Goal: Task Accomplishment & Management: Complete application form

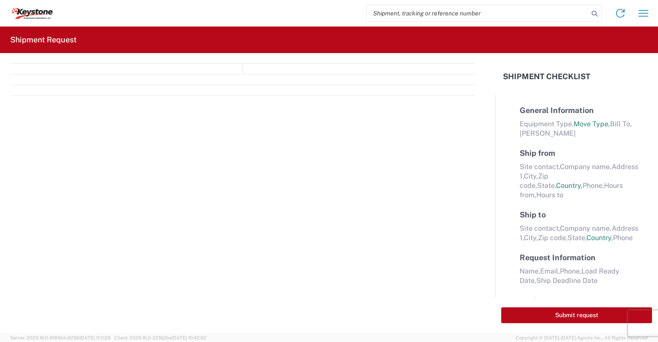
select select "FULL"
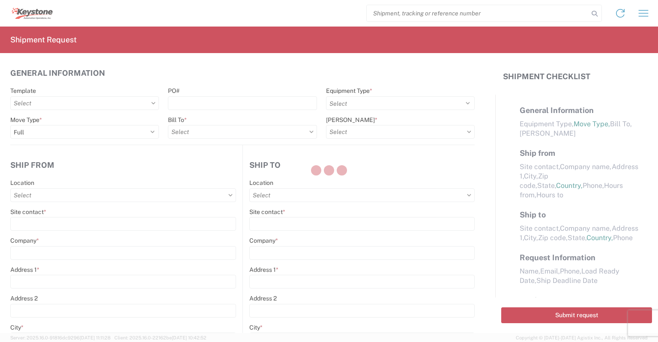
select select "LBS"
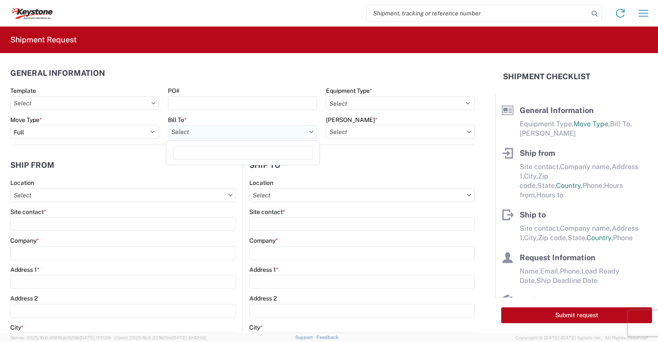
click at [208, 129] on input "Bill To *" at bounding box center [242, 132] width 149 height 14
type input "8427"
click at [227, 168] on div "8427 - KAO Logistics - [GEOGRAPHIC_DATA], [GEOGRAPHIC_DATA]" at bounding box center [264, 170] width 192 height 14
type input "8427 - KAO Logistics - [GEOGRAPHIC_DATA], [GEOGRAPHIC_DATA]"
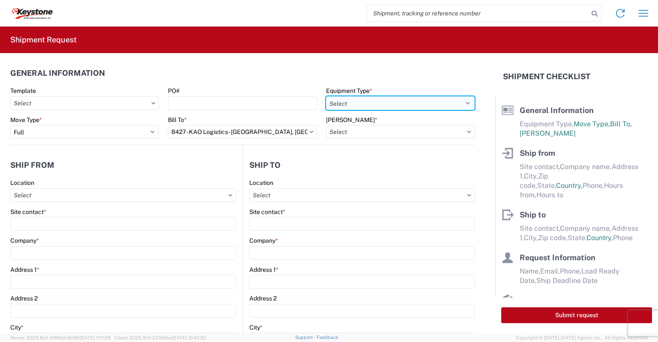
click at [359, 103] on select "Select 53’ Dry Van Flatbed Dropdeck (van) Lowboy (flatbed) Rail" at bounding box center [400, 103] width 149 height 14
select select "STDV"
click at [326, 96] on select "Select 53’ Dry Van Flatbed Dropdeck (van) Lowboy (flatbed) Rail" at bounding box center [400, 103] width 149 height 14
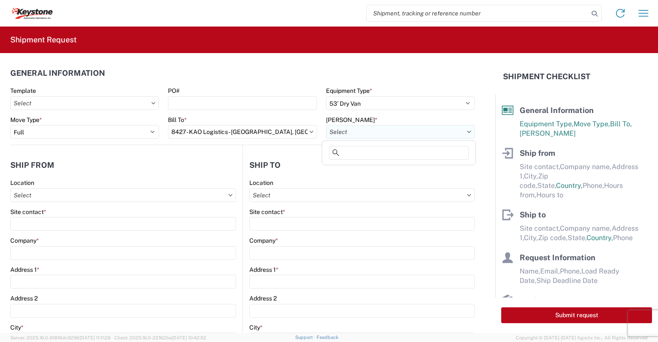
click at [350, 133] on input "[PERSON_NAME] *" at bounding box center [400, 132] width 149 height 14
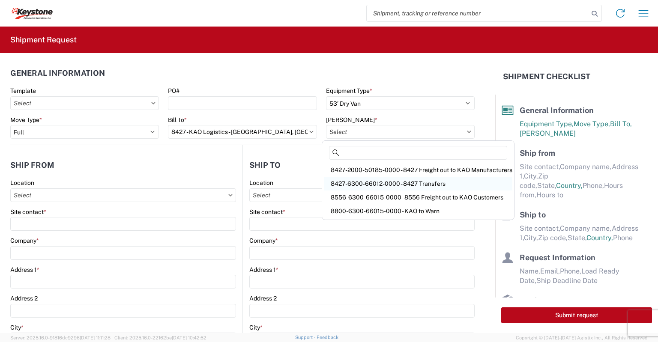
click at [357, 179] on div "8427-6300-66012-0000 - 8427 Transfers" at bounding box center [418, 184] width 189 height 14
type input "8427-6300-66012-0000 - 8427 Transfers, 8427-6300-66012-0000 - 8427 Transfers"
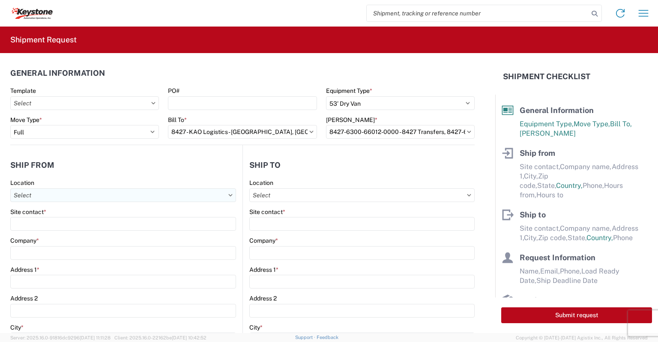
click at [55, 197] on input "Location" at bounding box center [123, 196] width 226 height 14
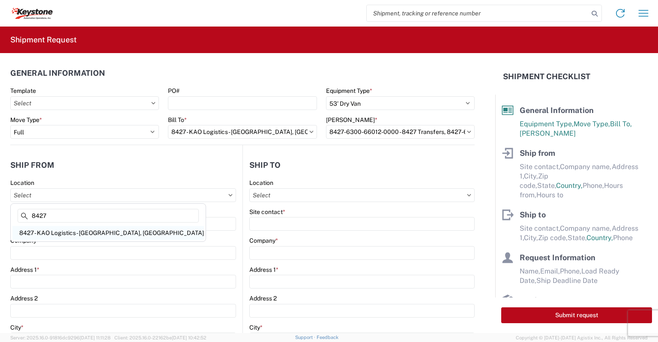
type input "8427"
click at [65, 233] on div "8427 - KAO Logistics - [GEOGRAPHIC_DATA], [GEOGRAPHIC_DATA]" at bounding box center [108, 233] width 192 height 14
type input "8427 - KAO Logistics - [GEOGRAPHIC_DATA], [GEOGRAPHIC_DATA]"
type input "KAO"
type input "[STREET_ADDRESS][PERSON_NAME]"
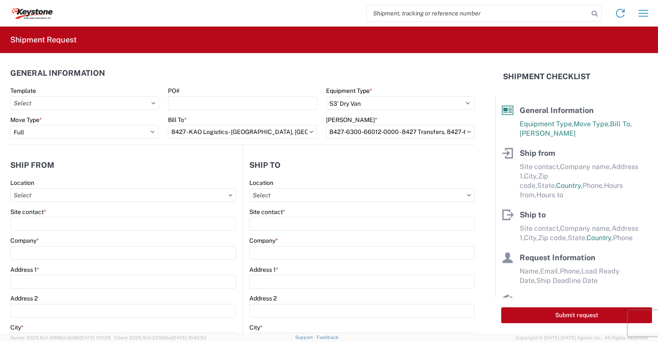
type input "[GEOGRAPHIC_DATA]"
type input "48193"
select select "MI"
select select "US"
type input "07:00"
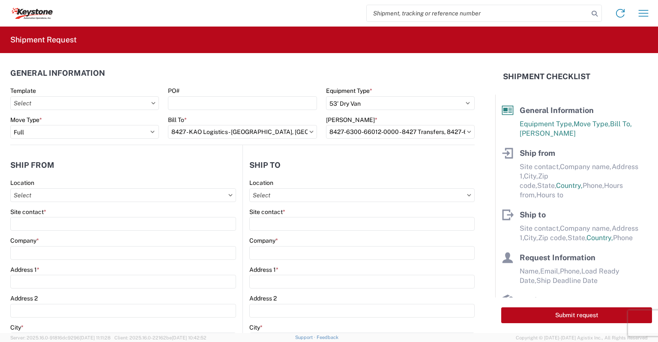
type input "17:00"
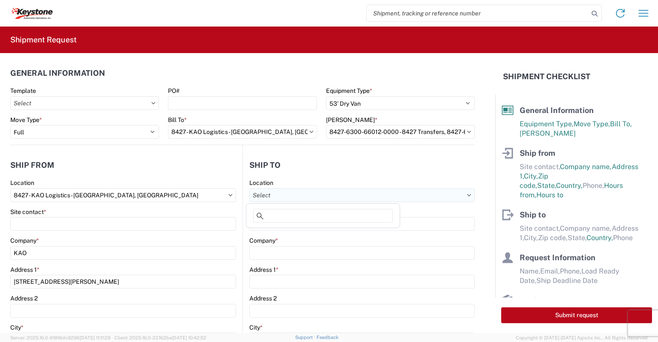
click at [279, 197] on input "Location" at bounding box center [361, 196] width 225 height 14
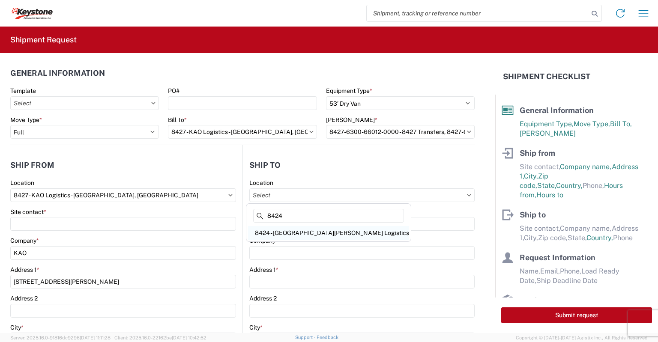
type input "8424"
click at [288, 232] on div "8424 - [GEOGRAPHIC_DATA][PERSON_NAME] Logistics" at bounding box center [328, 233] width 161 height 14
type input "8424 - [GEOGRAPHIC_DATA][PERSON_NAME] Logistics"
type input "KAO"
type input "[STREET_ADDRESS]"
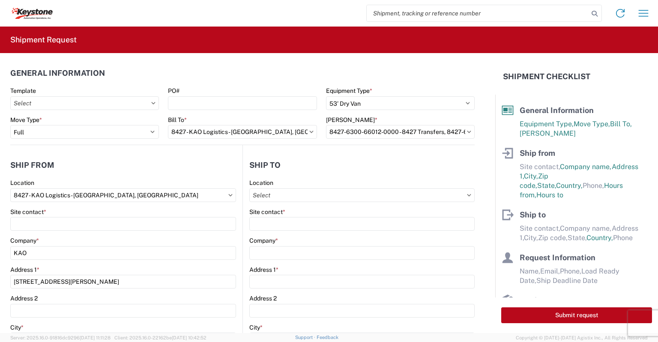
type input "[GEOGRAPHIC_DATA]"
type input "47374"
select select "IN"
select select "US"
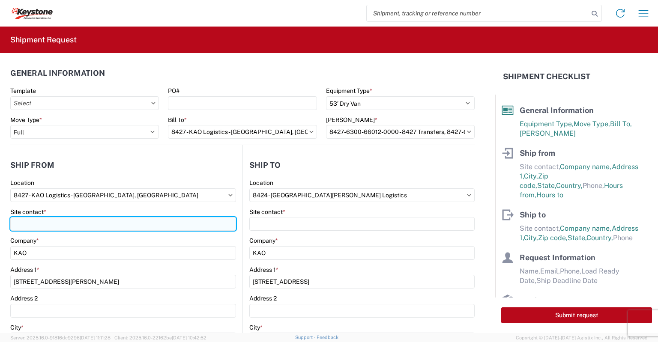
click at [38, 225] on input "Site contact *" at bounding box center [123, 224] width 226 height 14
type input "[PERSON_NAME]"
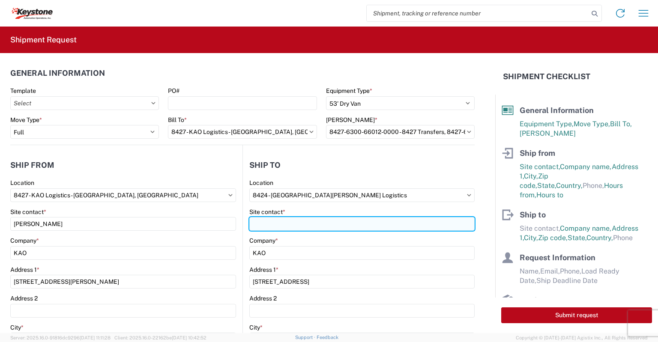
click at [282, 229] on input "Site contact *" at bounding box center [361, 224] width 225 height 14
type input "[PERSON_NAME]"
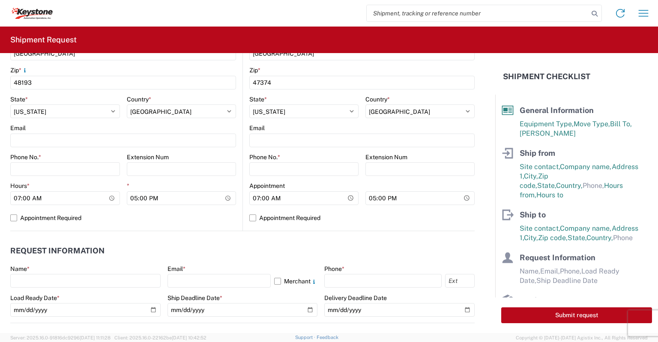
scroll to position [291, 0]
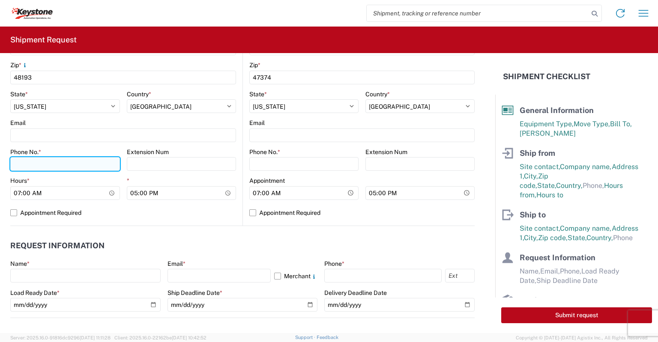
click at [32, 166] on input "Phone No. *" at bounding box center [65, 164] width 110 height 14
type input "[PHONE_NUMBER]"
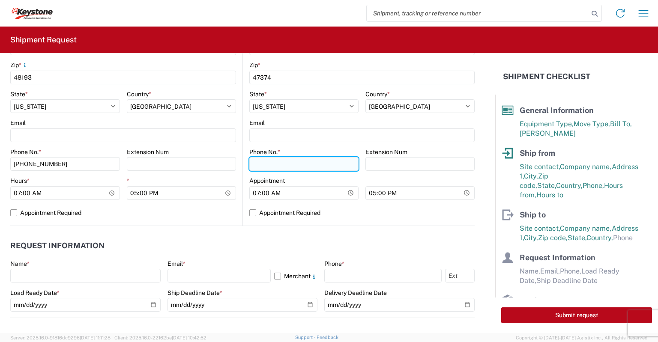
click at [279, 163] on input "Phone No. *" at bounding box center [303, 164] width 109 height 14
type input "[PHONE_NUMBER]"
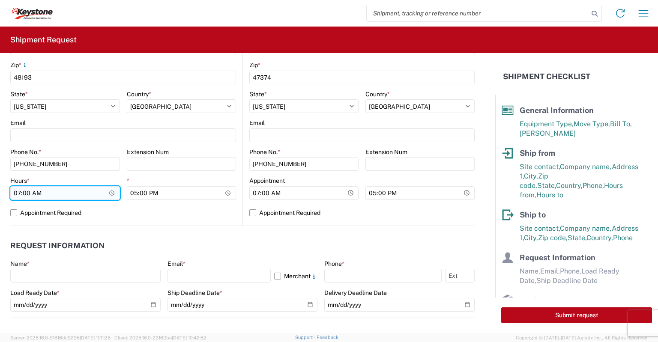
click at [19, 192] on input "07:00" at bounding box center [65, 193] width 110 height 14
type input "23:00"
click at [14, 208] on label "Appointment Required" at bounding box center [123, 213] width 226 height 14
click at [0, 0] on input "Appointment Required" at bounding box center [0, 0] width 0 height 0
select select "MI"
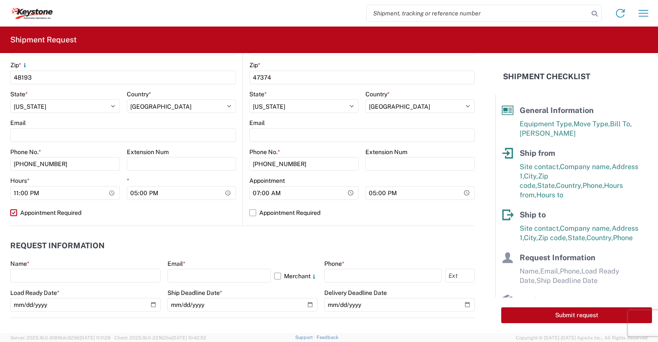
select select "US"
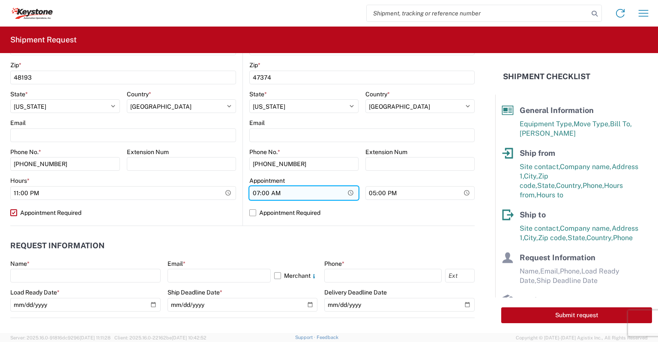
click at [252, 196] on input "07:00" at bounding box center [303, 193] width 109 height 14
type input "04:30"
click at [249, 213] on label "Appointment Required" at bounding box center [361, 213] width 225 height 14
click at [0, 0] on input "Appointment Required" at bounding box center [0, 0] width 0 height 0
select select "US"
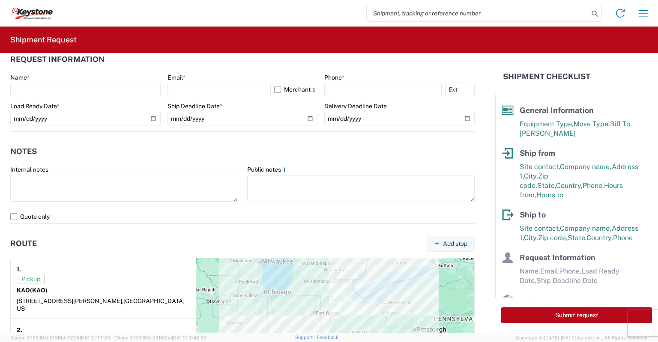
scroll to position [483, 0]
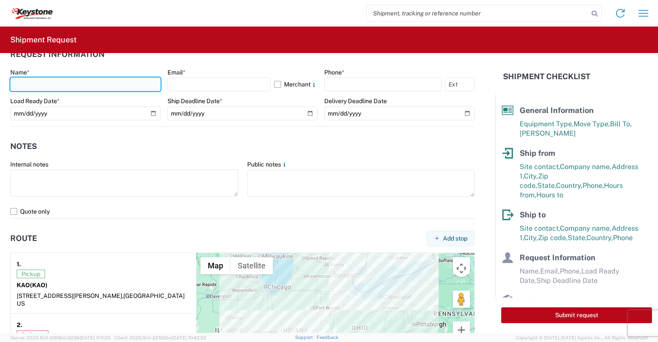
click at [17, 78] on input "text" at bounding box center [85, 85] width 150 height 14
type input "[PERSON_NAME]"
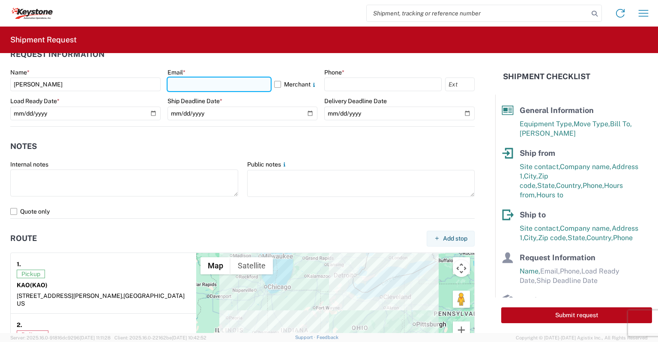
click at [181, 83] on input "text" at bounding box center [220, 85] width 104 height 14
type input "[EMAIL_ADDRESS][DOMAIN_NAME]"
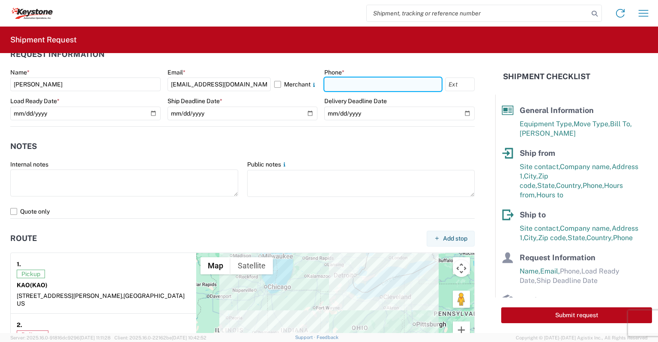
click at [354, 80] on input "text" at bounding box center [382, 85] width 117 height 14
type input "[PHONE_NUMBER]"
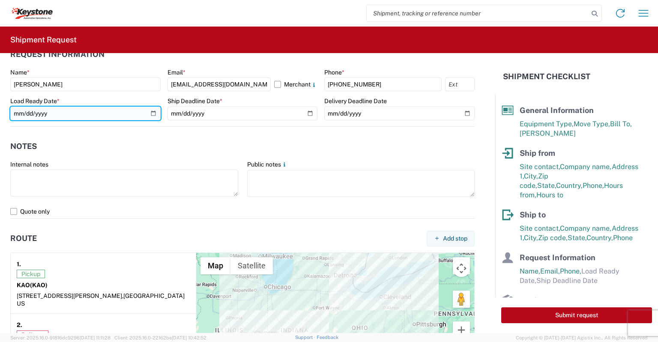
click at [152, 109] on input "date" at bounding box center [85, 114] width 150 height 14
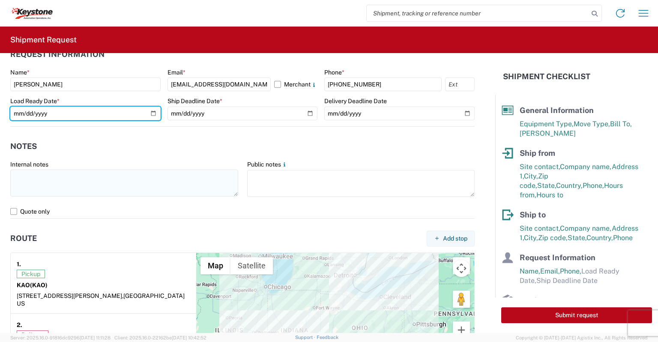
type input "[DATE]"
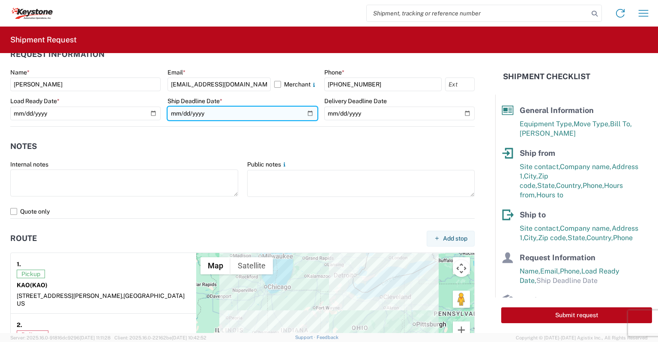
click at [309, 111] on input "date" at bounding box center [243, 114] width 150 height 14
type input "[DATE]"
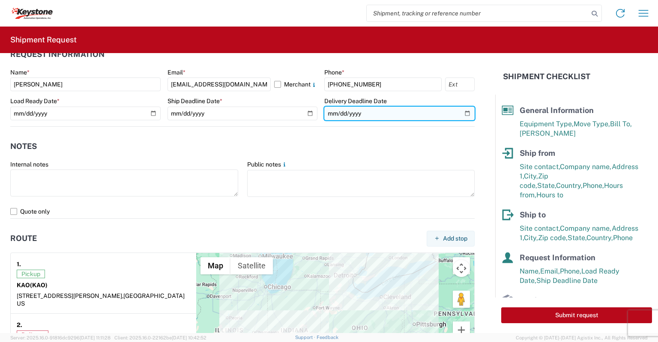
drag, startPoint x: 463, startPoint y: 109, endPoint x: 456, endPoint y: 115, distance: 9.4
click at [463, 109] on input "date" at bounding box center [399, 114] width 150 height 14
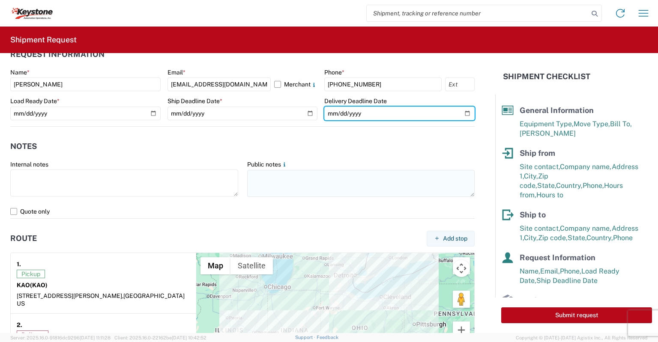
type input "[DATE]"
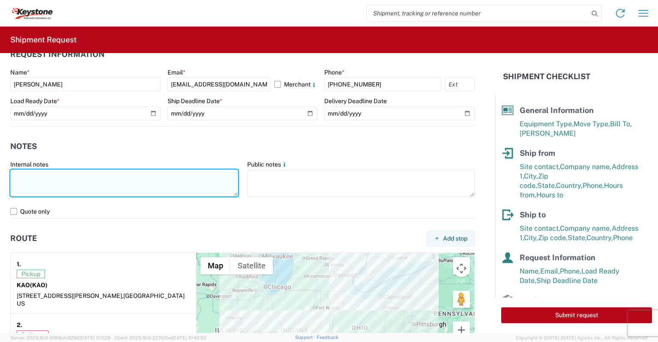
click at [84, 176] on textarea at bounding box center [124, 183] width 228 height 27
paste textarea "Load# 2077050"
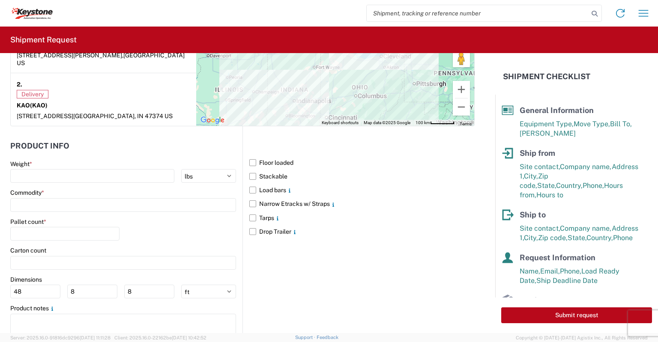
scroll to position [728, 0]
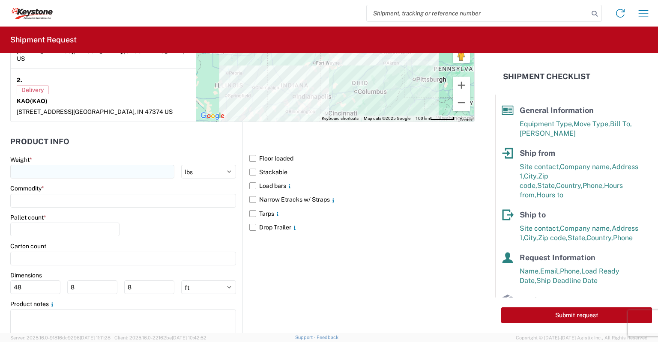
type textarea "Preplanned w/ R+L Load# 2077050"
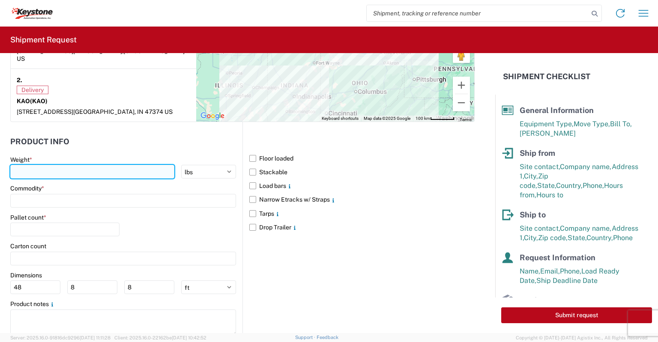
click at [24, 165] on input "number" at bounding box center [92, 172] width 164 height 14
type input "15000"
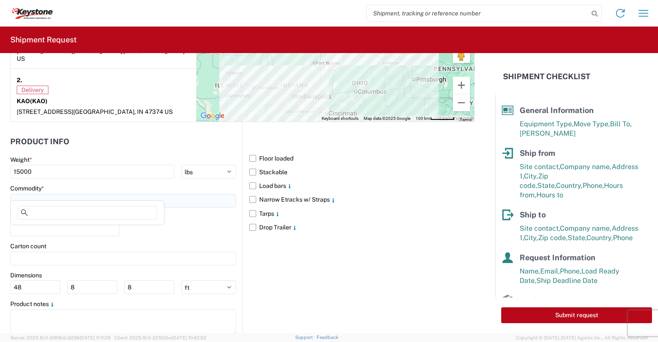
click at [25, 194] on input at bounding box center [123, 201] width 226 height 14
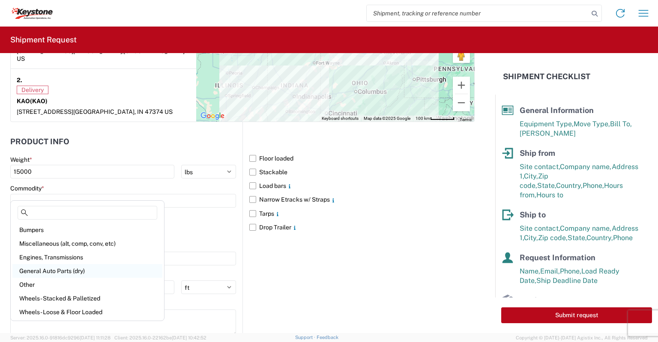
click at [30, 268] on div "General Auto Parts (dry)" at bounding box center [87, 271] width 150 height 14
type input "General Auto Parts (dry)"
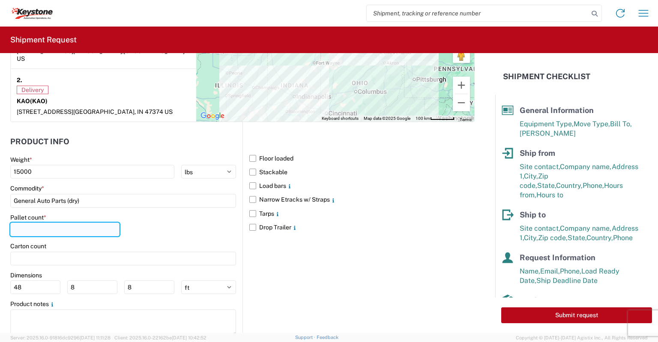
click at [30, 223] on input "number" at bounding box center [64, 230] width 109 height 14
type input "20"
click at [252, 193] on label "Narrow Etracks w/ Straps" at bounding box center [361, 200] width 225 height 14
click at [0, 0] on input "Narrow Etracks w/ Straps" at bounding box center [0, 0] width 0 height 0
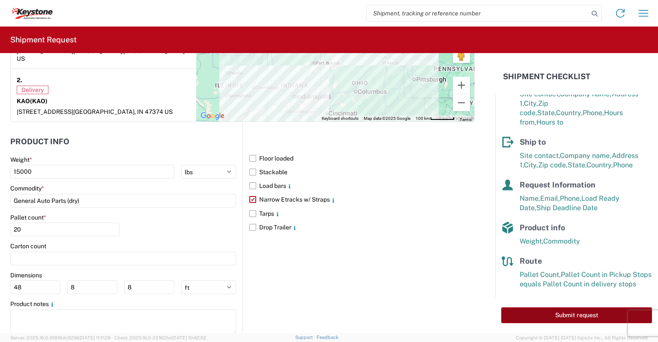
click at [577, 317] on button "Submit request" at bounding box center [577, 316] width 151 height 16
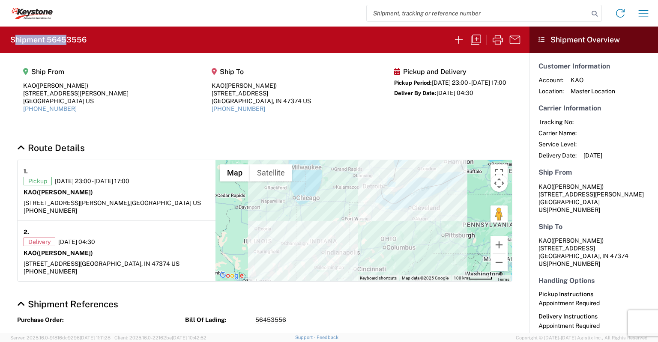
drag, startPoint x: 13, startPoint y: 40, endPoint x: 68, endPoint y: 35, distance: 55.1
click at [68, 35] on h2 "Shipment 56453556" at bounding box center [48, 40] width 76 height 10
drag, startPoint x: 10, startPoint y: 41, endPoint x: 86, endPoint y: 37, distance: 75.5
click at [86, 37] on h2 "Shipment 56453556" at bounding box center [48, 40] width 76 height 10
copy h2 "Shipment 56453556"
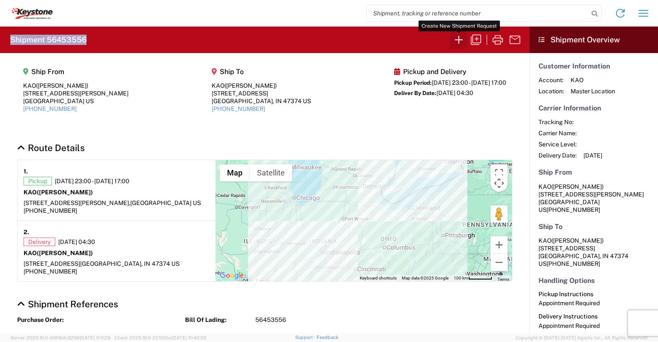
click at [462, 37] on icon "button" at bounding box center [459, 40] width 14 height 14
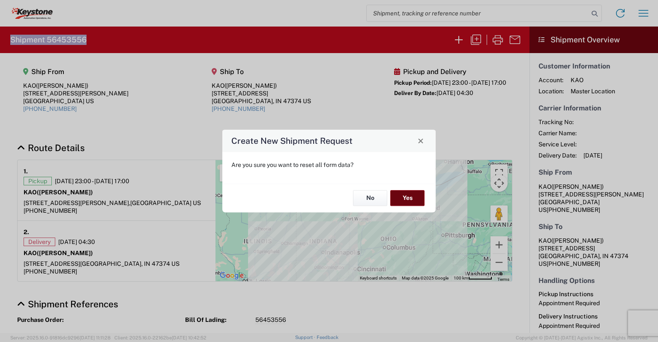
click at [410, 199] on button "Yes" at bounding box center [407, 199] width 34 height 16
select select "FULL"
select select "US"
select select "LBS"
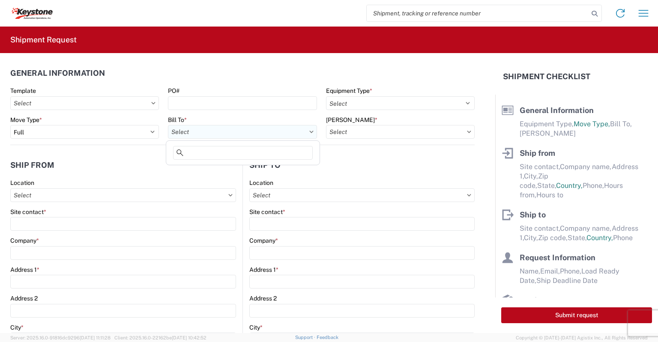
click at [209, 137] on input "Bill To *" at bounding box center [242, 132] width 149 height 14
type input "8607"
click at [207, 165] on div "8607 - [GEOGRAPHIC_DATA], [GEOGRAPHIC_DATA] – KAO Warehouse" at bounding box center [267, 170] width 199 height 14
type input "8607 - [GEOGRAPHIC_DATA], [GEOGRAPHIC_DATA] – KAO Warehouse"
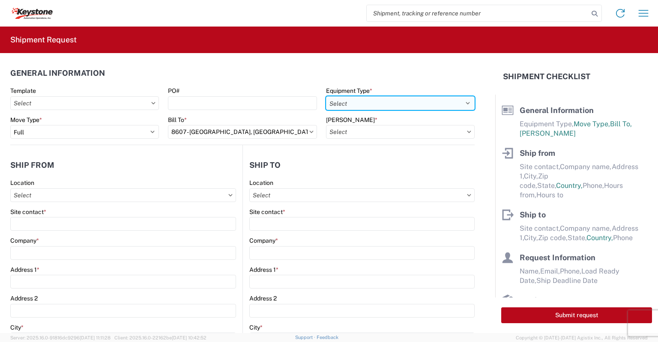
click at [350, 105] on select "Select 53’ Dry Van Flatbed Dropdeck (van) Lowboy (flatbed) Rail" at bounding box center [400, 103] width 149 height 14
select select "STDV"
click at [326, 96] on select "Select 53’ Dry Van Flatbed Dropdeck (van) Lowboy (flatbed) Rail" at bounding box center [400, 103] width 149 height 14
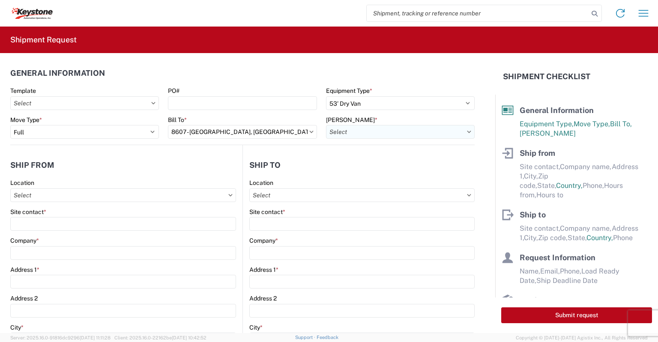
click at [346, 132] on input "[PERSON_NAME] *" at bounding box center [400, 132] width 149 height 14
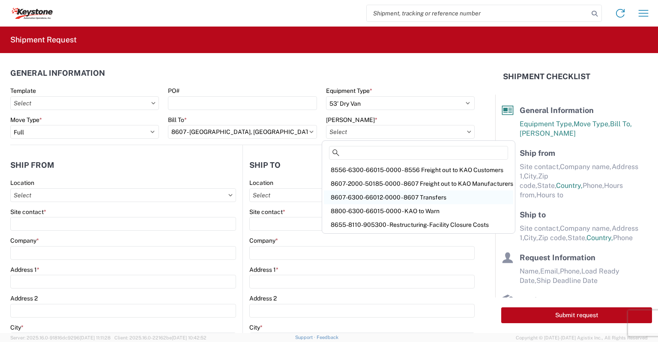
click at [434, 198] on div "8607-6300-66012-0000 - 8607 Transfers" at bounding box center [418, 198] width 189 height 14
type input "8607-6300-66012-0000 - 8607 Transfers, 8607-6300-66012-0000 - 8607 Transfers"
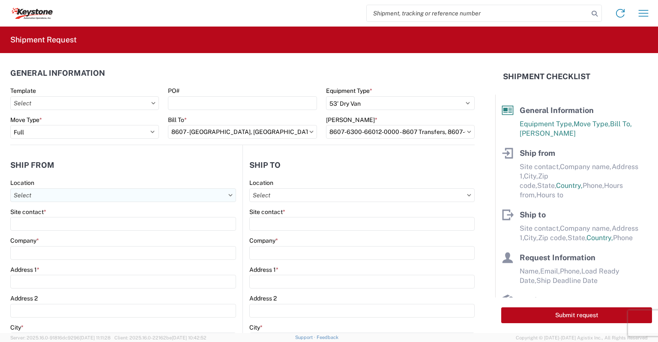
click at [34, 194] on input "Location" at bounding box center [123, 196] width 226 height 14
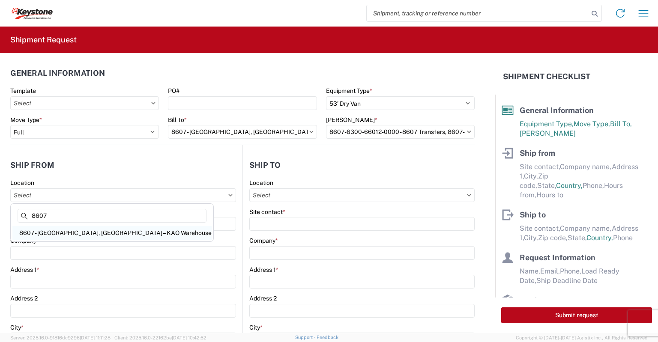
type input "8607"
click at [55, 236] on div "8607 - [GEOGRAPHIC_DATA], [GEOGRAPHIC_DATA] – KAO Warehouse" at bounding box center [111, 233] width 199 height 14
type input "8607 - [GEOGRAPHIC_DATA], [GEOGRAPHIC_DATA] – KAO Warehouse"
type input "KAO"
type input "[STREET_ADDRESS][PERSON_NAME]"
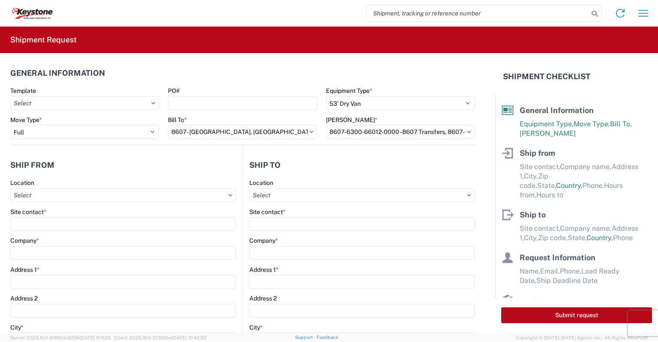
type input "[GEOGRAPHIC_DATA]"
type input "48193"
select select "MI"
type input "07:00"
type input "17:00"
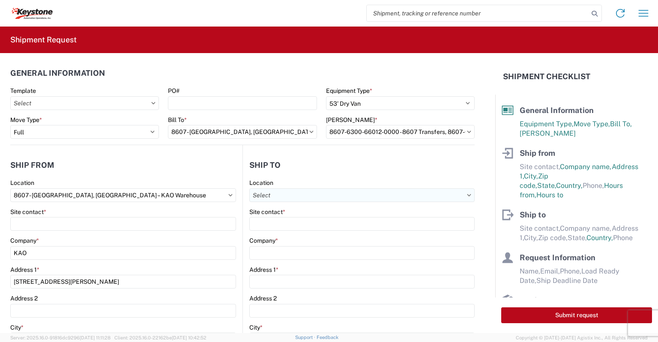
click at [273, 199] on input "Location" at bounding box center [361, 196] width 225 height 14
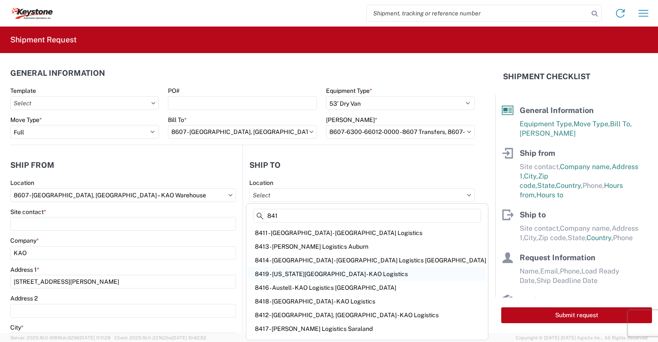
type input "841"
click at [283, 272] on div "8419 - [US_STATE][GEOGRAPHIC_DATA] - KAO Logistics" at bounding box center [367, 274] width 238 height 14
type input "8419 - [US_STATE][GEOGRAPHIC_DATA] - KAO Logistics"
type input "KAO"
type input "[STREET_ADDRESS]"
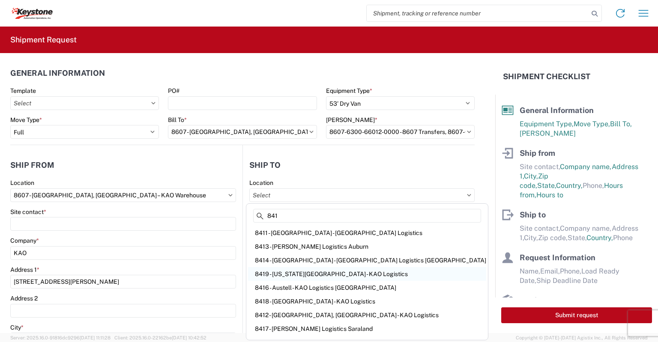
type input "[US_STATE][GEOGRAPHIC_DATA]"
type input "66105"
select select "US"
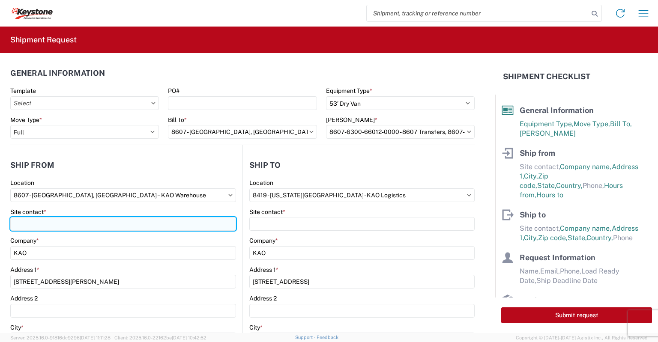
click at [48, 225] on input "Site contact *" at bounding box center [123, 224] width 226 height 14
type input "[PERSON_NAME]"
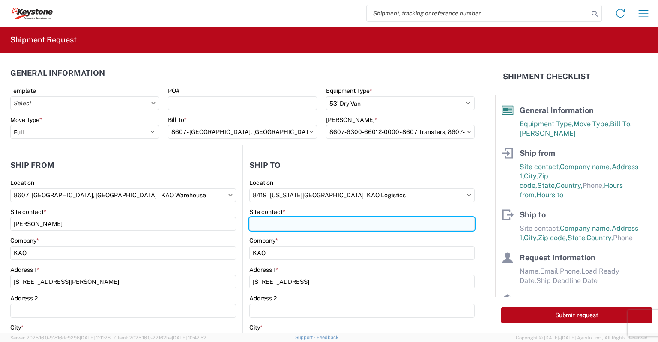
click at [267, 226] on input "Site contact *" at bounding box center [361, 224] width 225 height 14
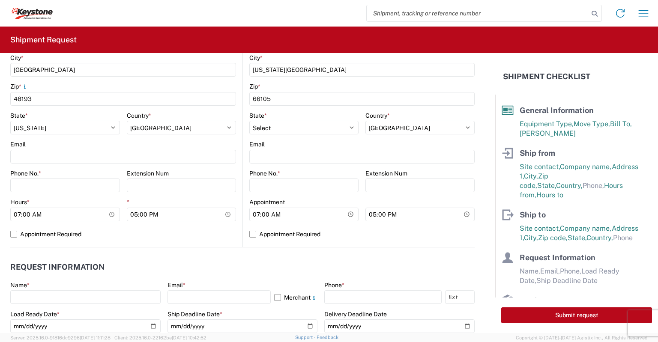
scroll to position [278, 0]
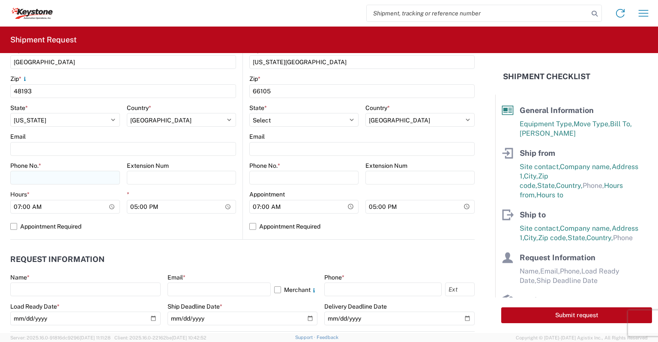
type input "[PERSON_NAME]"
click at [36, 182] on input "Phone No. *" at bounding box center [65, 178] width 110 height 14
type input "[PHONE_NUMBER]"
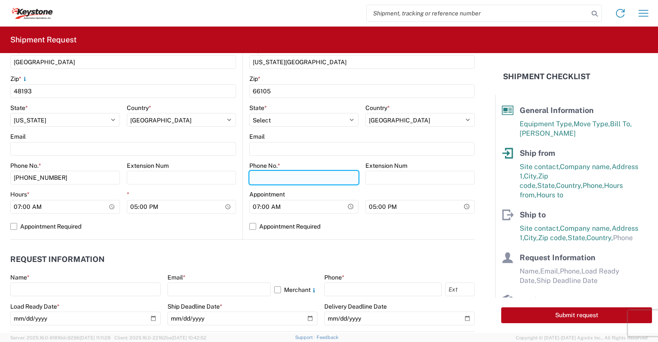
click at [264, 176] on input "Phone No. *" at bounding box center [303, 178] width 109 height 14
type input "[PHONE_NUMBER]"
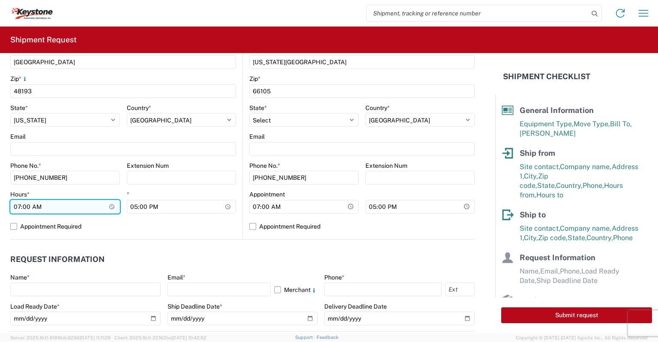
click at [15, 206] on input "07:00" at bounding box center [65, 207] width 110 height 14
type input "23:00"
click at [12, 224] on label "Appointment Required" at bounding box center [123, 227] width 226 height 14
click at [0, 0] on input "Appointment Required" at bounding box center [0, 0] width 0 height 0
select select "US"
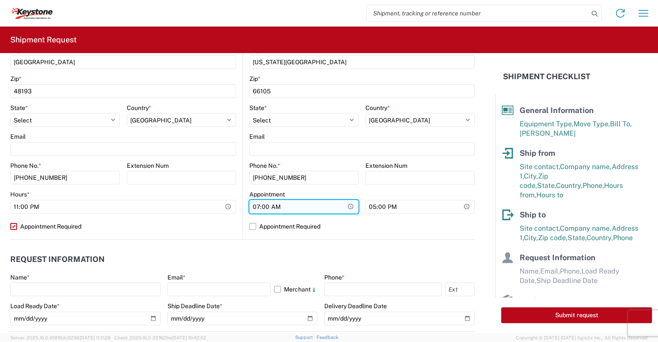
click at [256, 206] on input "07:00" at bounding box center [303, 207] width 109 height 14
type input "15:00"
click at [250, 226] on label "Appointment Required" at bounding box center [361, 227] width 225 height 14
click at [0, 0] on input "Appointment Required" at bounding box center [0, 0] width 0 height 0
select select "KS"
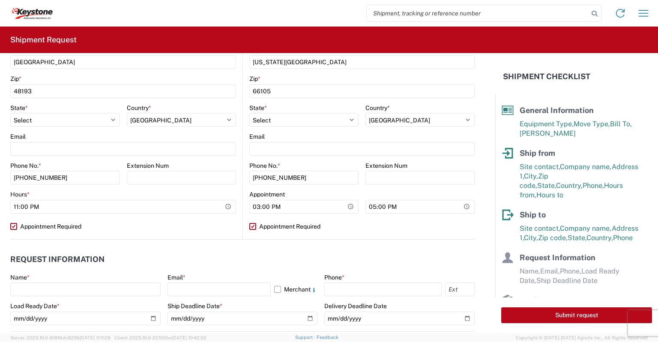
select select "US"
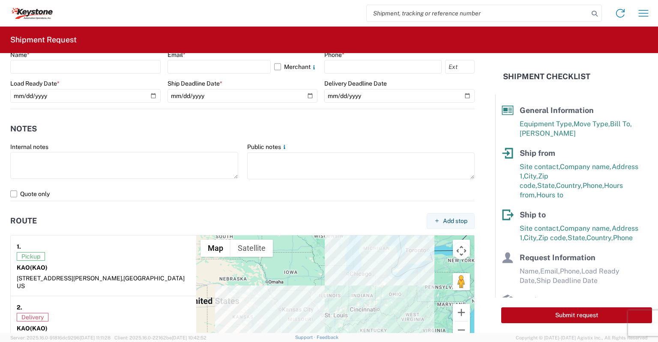
scroll to position [504, 0]
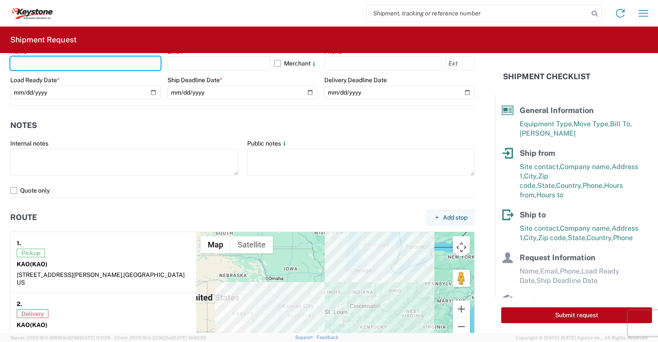
click at [34, 64] on input "text" at bounding box center [85, 64] width 150 height 14
type input "[PERSON_NAME]"
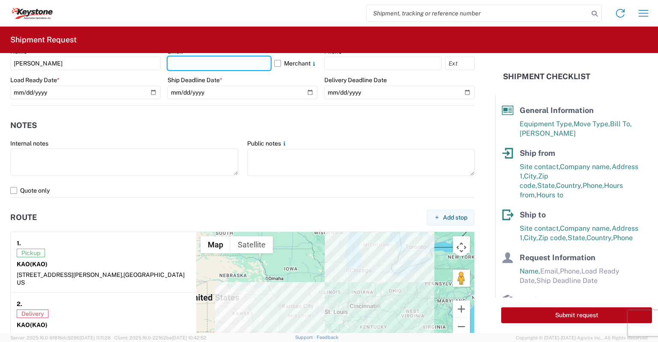
click at [199, 61] on input "text" at bounding box center [220, 64] width 104 height 14
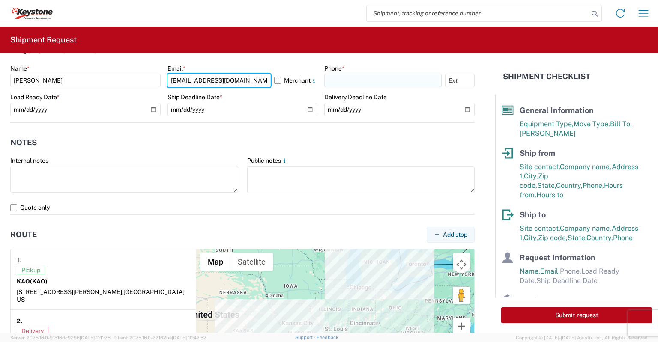
type input "[EMAIL_ADDRESS][DOMAIN_NAME]"
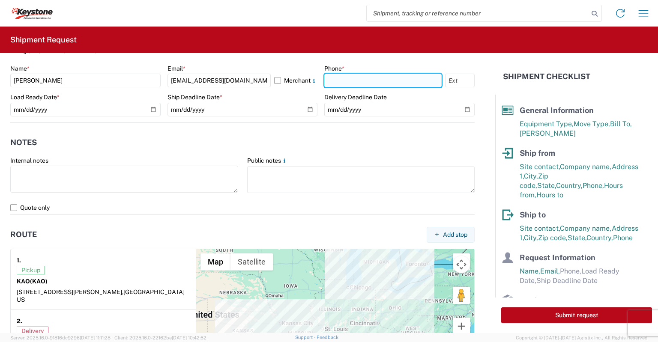
click at [347, 82] on input "text" at bounding box center [382, 81] width 117 height 14
type input "[PHONE_NUMBER]"
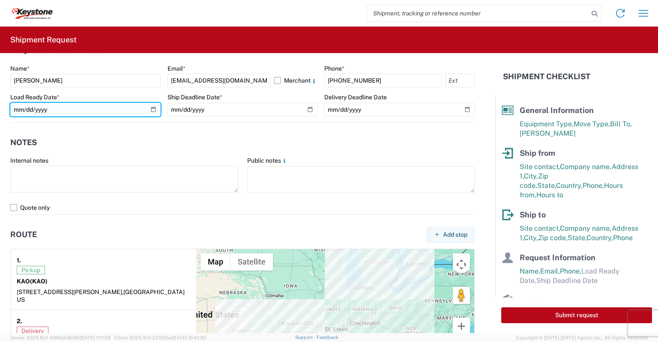
click at [151, 108] on input "date" at bounding box center [85, 110] width 150 height 14
type input "[DATE]"
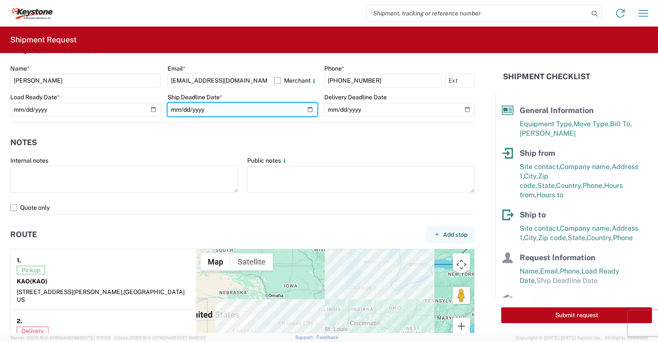
click at [305, 106] on input "date" at bounding box center [243, 110] width 150 height 14
type input "[DATE]"
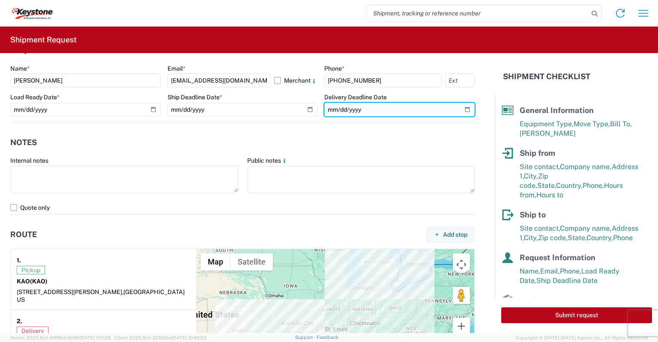
click at [461, 109] on input "date" at bounding box center [399, 110] width 150 height 14
type input "[DATE]"
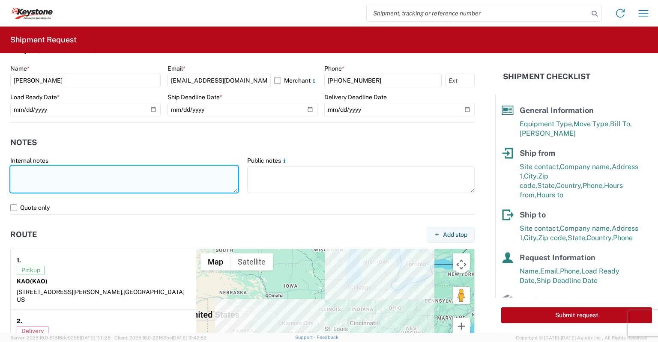
click at [89, 170] on textarea at bounding box center [124, 179] width 228 height 27
paste textarea "load# 2077049"
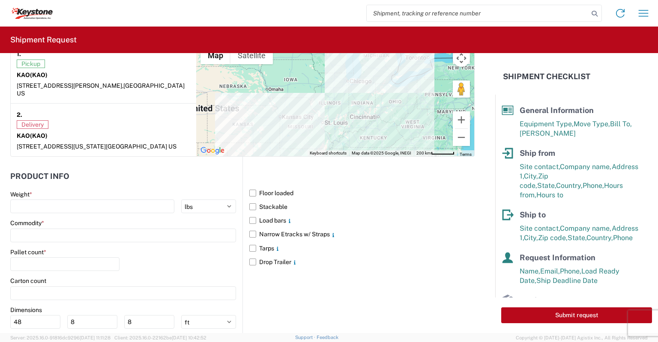
scroll to position [695, 0]
type textarea "Preplanned w/ R+L load# 2077049"
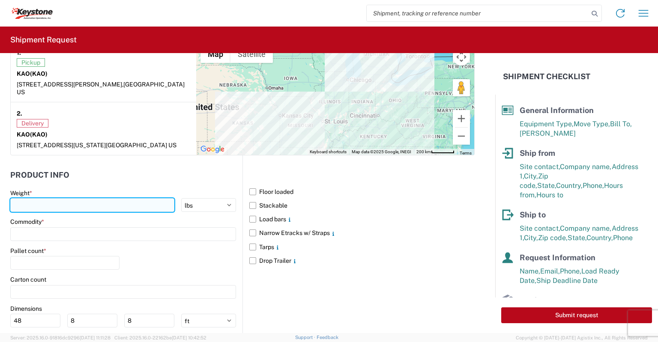
click at [39, 198] on input "number" at bounding box center [92, 205] width 164 height 14
type input "15000"
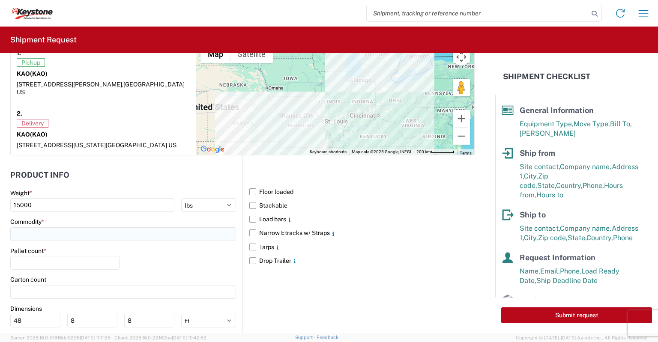
click at [30, 230] on input at bounding box center [123, 235] width 226 height 14
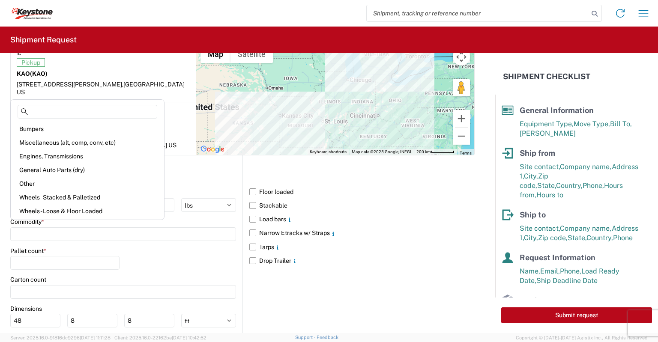
click at [36, 169] on div "General Auto Parts (dry)" at bounding box center [87, 170] width 150 height 14
type input "General Auto Parts (dry)"
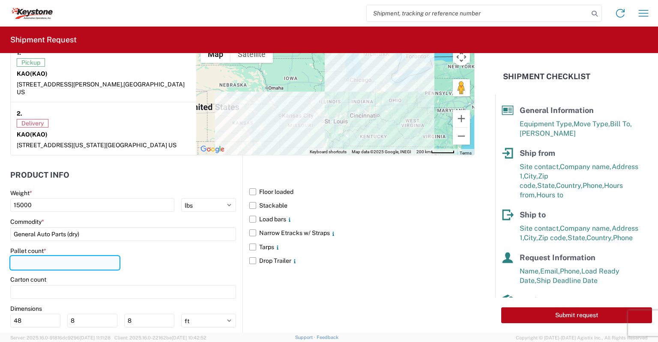
click at [33, 256] on input "number" at bounding box center [64, 263] width 109 height 14
type input "24"
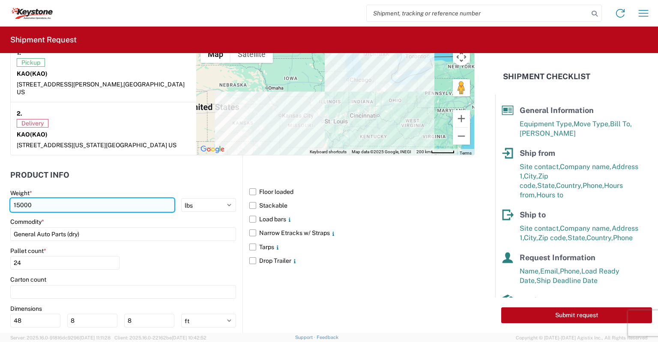
click at [18, 198] on input "15000" at bounding box center [92, 205] width 164 height 14
type input "20000"
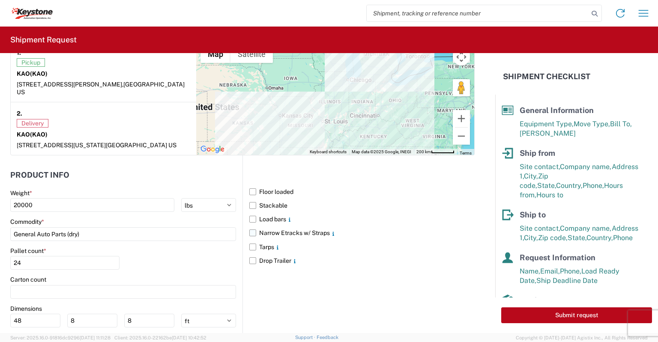
click at [249, 226] on label "Narrow Etracks w/ Straps" at bounding box center [361, 233] width 225 height 14
click at [0, 0] on input "Narrow Etracks w/ Straps" at bounding box center [0, 0] width 0 height 0
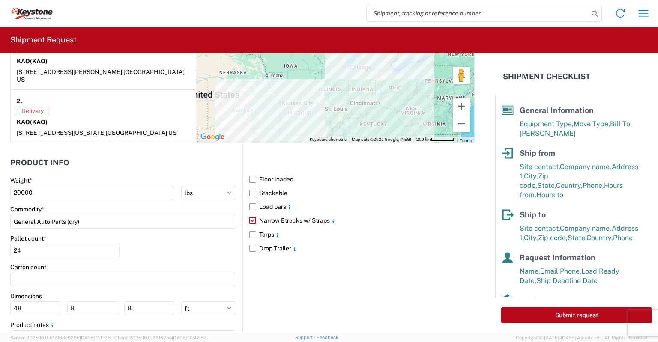
scroll to position [746, 0]
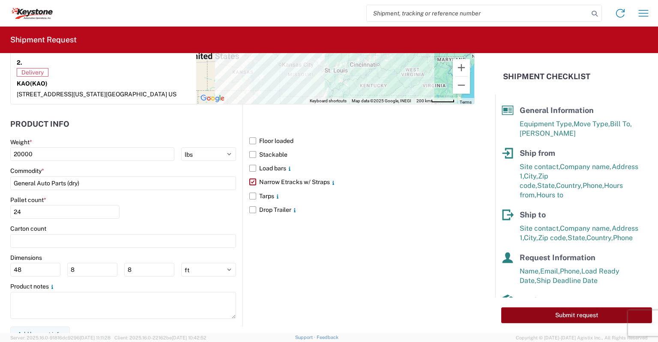
click at [580, 318] on button "Submit request" at bounding box center [577, 316] width 151 height 16
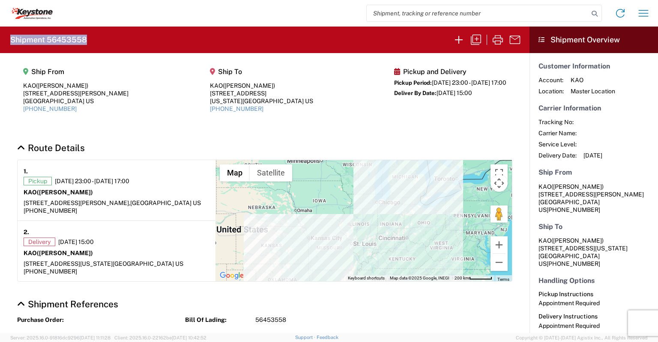
drag, startPoint x: 10, startPoint y: 38, endPoint x: 88, endPoint y: 30, distance: 78.0
click at [88, 30] on agx-form-header "Shipment 56453558" at bounding box center [265, 40] width 530 height 27
copy h2 "Shipment 56453558"
